Goal: Information Seeking & Learning: Learn about a topic

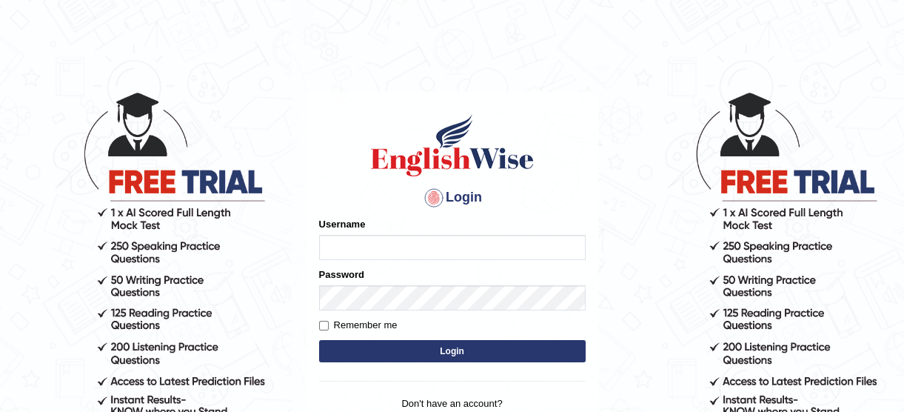
type input "lyn03"
click at [426, 347] on button "Login" at bounding box center [452, 351] width 267 height 22
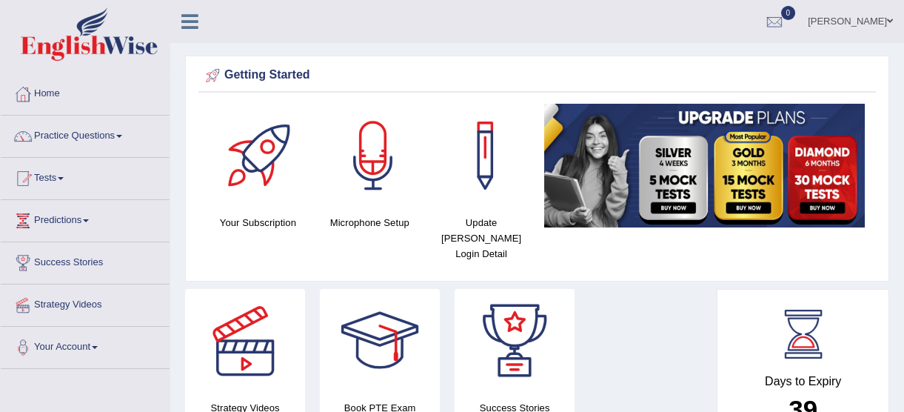
click at [122, 137] on span at bounding box center [119, 136] width 6 height 3
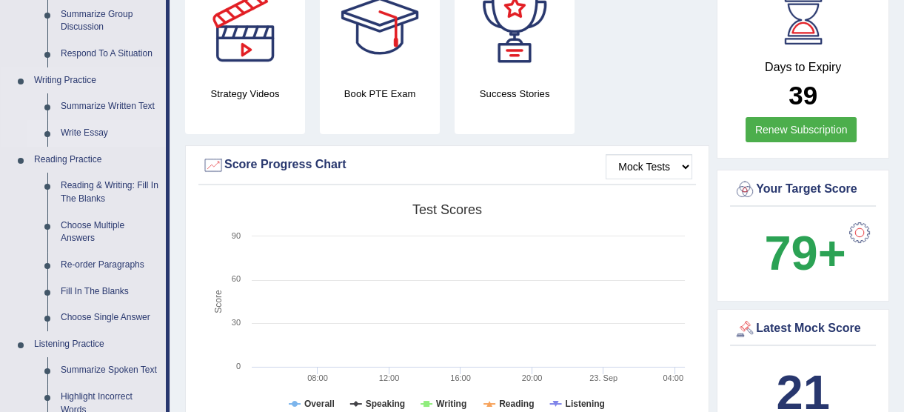
scroll to position [336, 0]
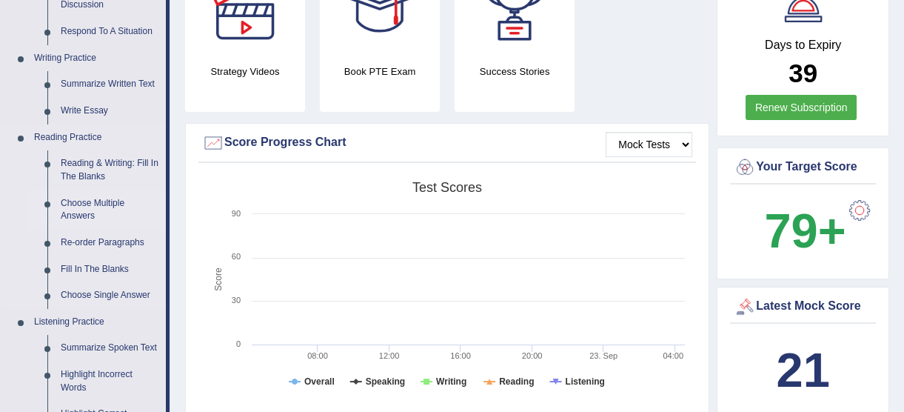
click at [111, 200] on link "Choose Multiple Answers" at bounding box center [110, 209] width 112 height 39
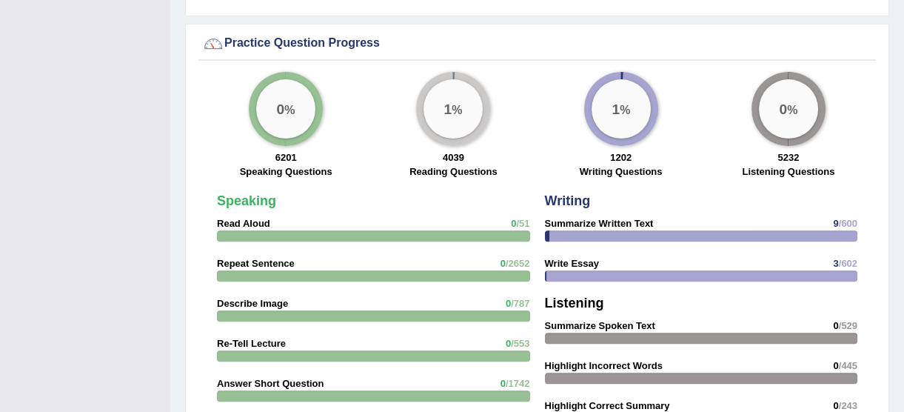
scroll to position [1009, 0]
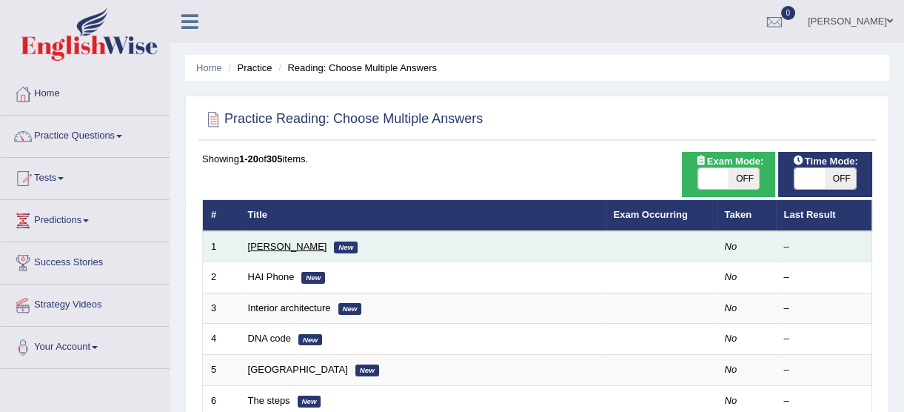
click at [281, 248] on link "[PERSON_NAME]" at bounding box center [287, 246] width 79 height 11
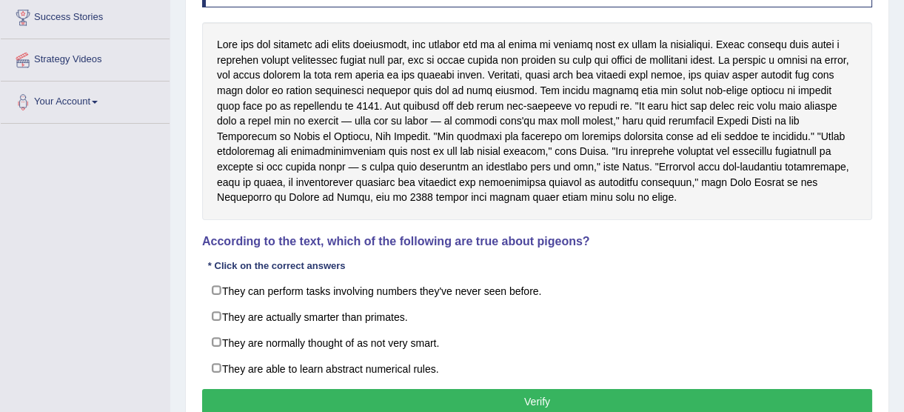
scroll to position [269, 0]
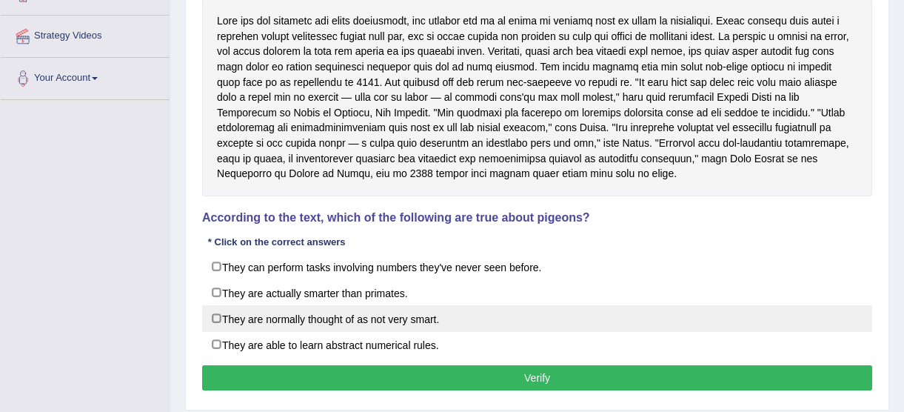
click at [217, 316] on label "They are normally thought of as not very smart." at bounding box center [537, 318] width 670 height 27
click at [215, 317] on label "They are normally thought of as not very smart." at bounding box center [537, 318] width 670 height 27
checkbox input "false"
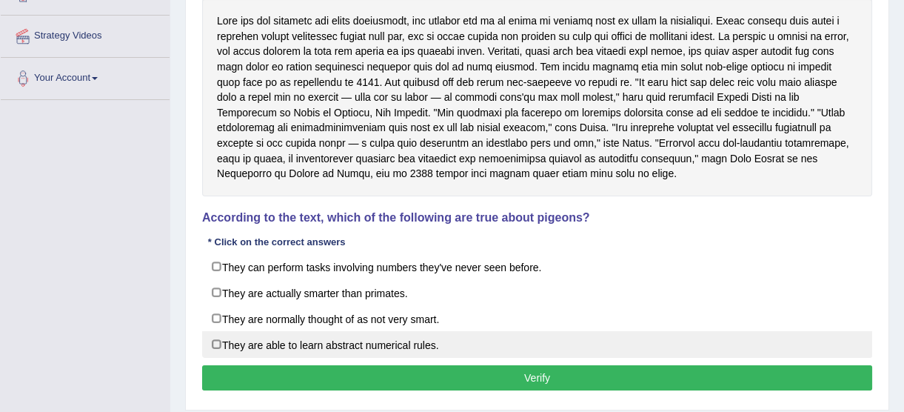
click at [215, 338] on label "They are able to learn abstract numerical rules." at bounding box center [537, 344] width 670 height 27
checkbox input "true"
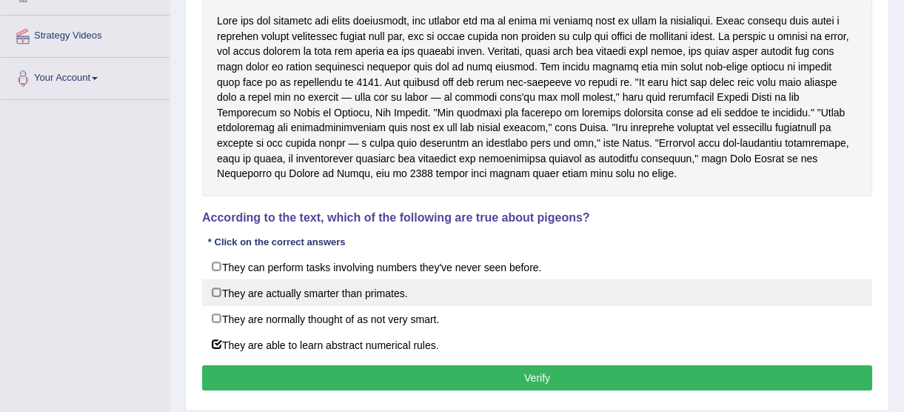
click at [273, 297] on label "They are actually smarter than primates." at bounding box center [537, 292] width 670 height 27
checkbox input "true"
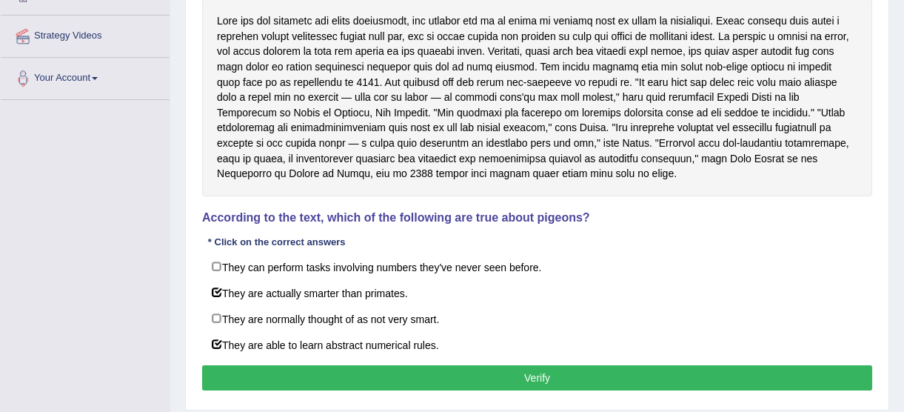
click at [429, 381] on button "Verify" at bounding box center [537, 377] width 670 height 25
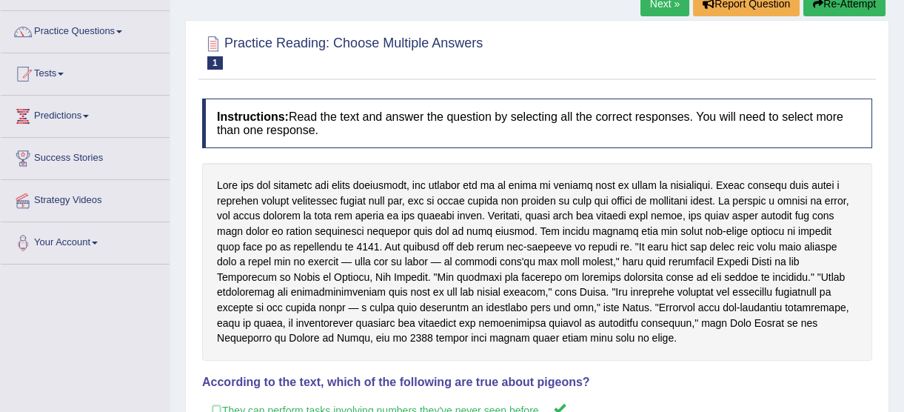
scroll to position [0, 0]
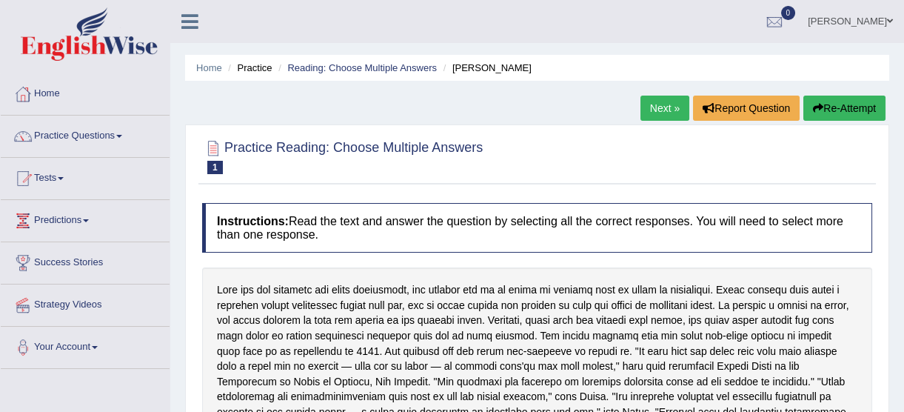
click at [838, 114] on button "Re-Attempt" at bounding box center [844, 108] width 82 height 25
